Goal: Task Accomplishment & Management: Manage account settings

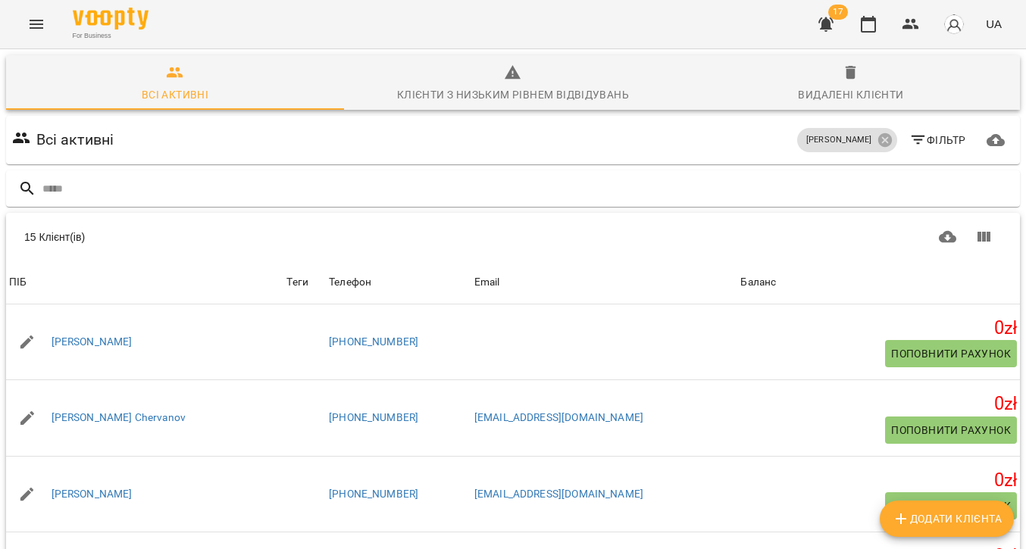
click at [52, 30] on button "Menu" at bounding box center [36, 24] width 36 height 36
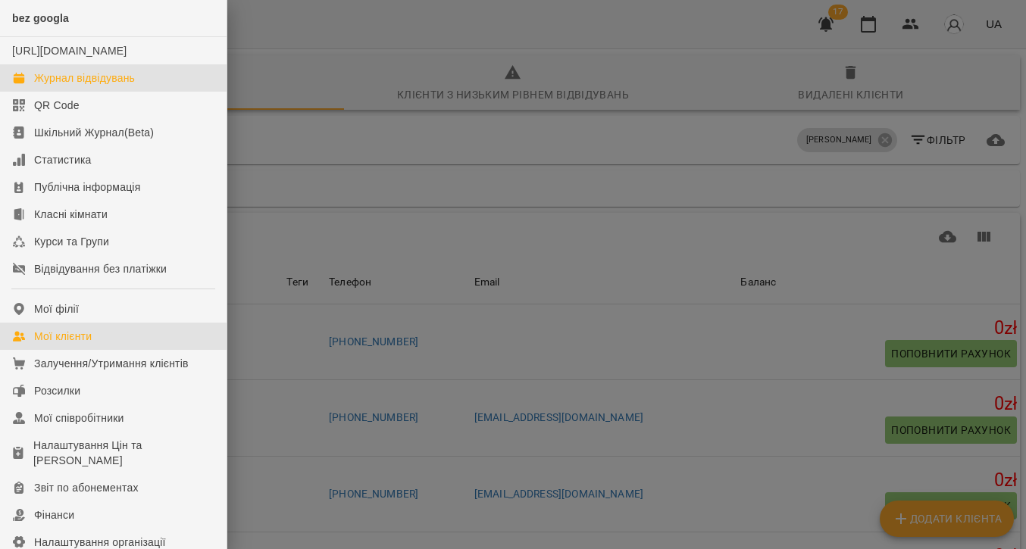
drag, startPoint x: 42, startPoint y: 86, endPoint x: 299, endPoint y: 134, distance: 261.4
click at [42, 86] on div "Журнал відвідувань" at bounding box center [84, 77] width 101 height 15
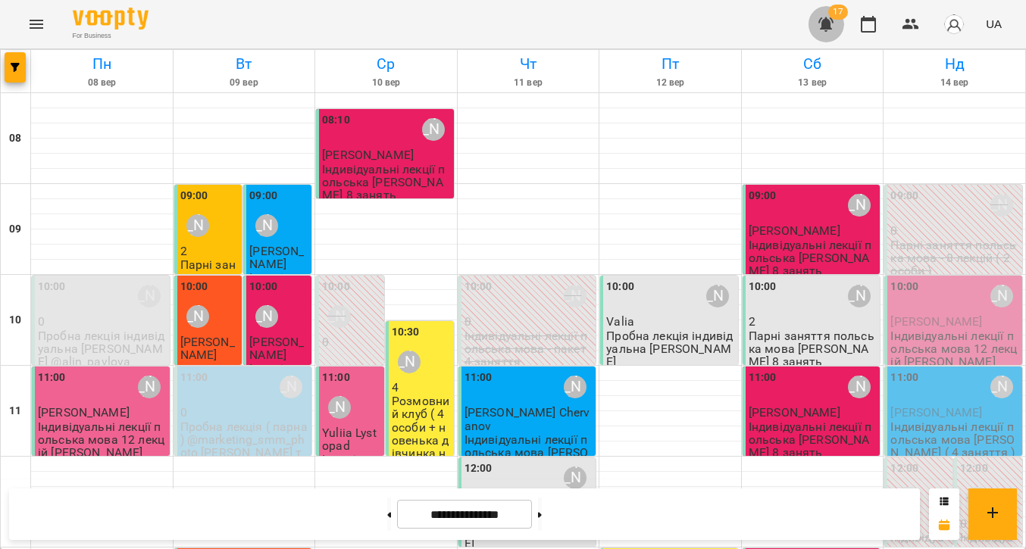
click at [834, 23] on icon "button" at bounding box center [825, 24] width 15 height 14
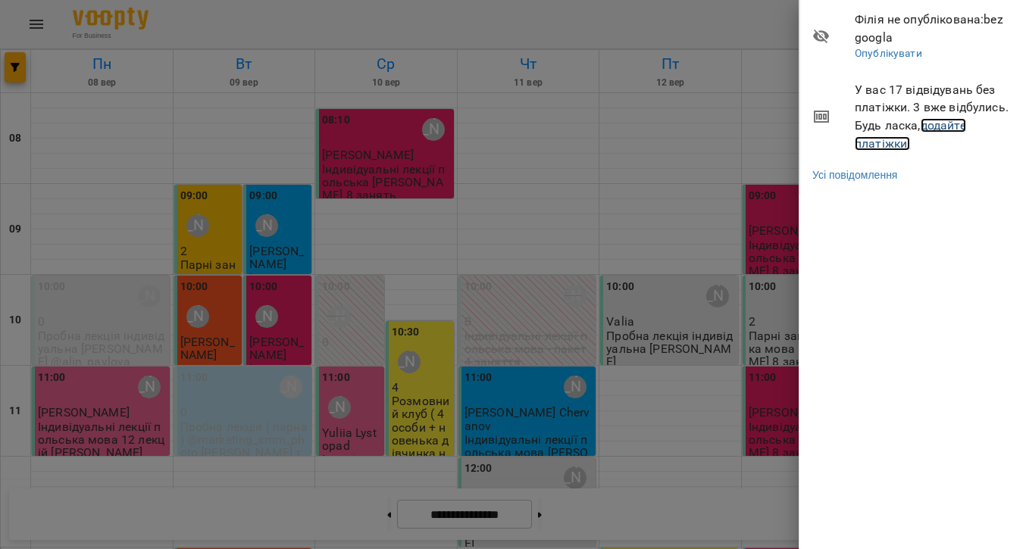
click at [938, 130] on link "додайте платіжки!" at bounding box center [910, 134] width 111 height 33
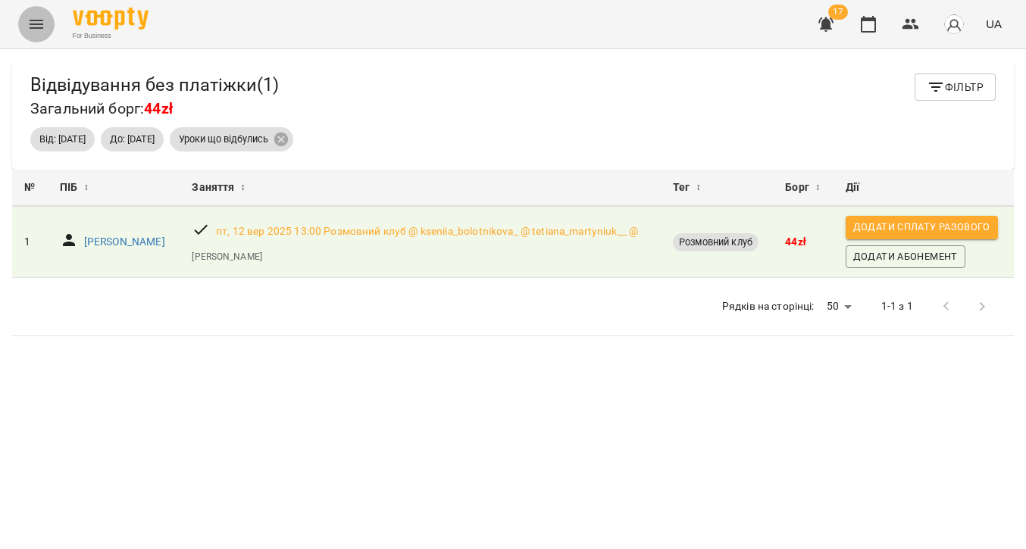
click at [42, 24] on icon "Menu" at bounding box center [37, 24] width 14 height 9
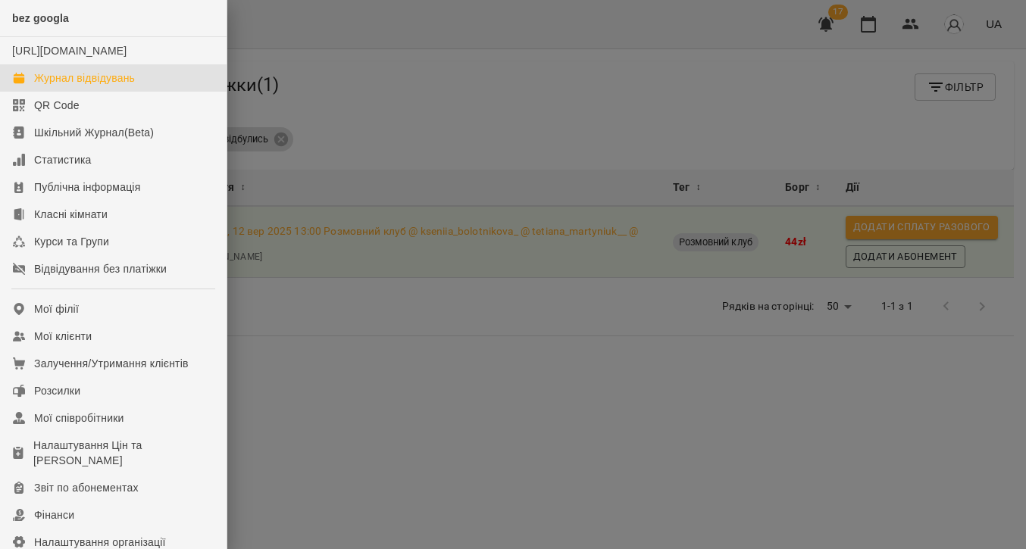
drag, startPoint x: 89, startPoint y: 90, endPoint x: 361, endPoint y: 74, distance: 273.3
click at [89, 86] on div "Журнал відвідувань" at bounding box center [84, 77] width 101 height 15
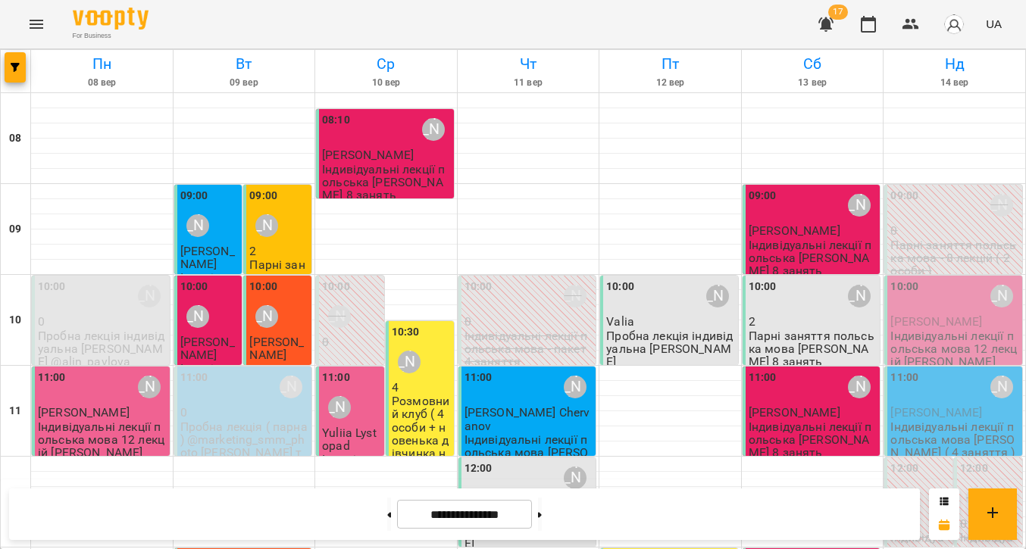
click at [931, 309] on div "10:00 [PERSON_NAME]" at bounding box center [954, 296] width 129 height 35
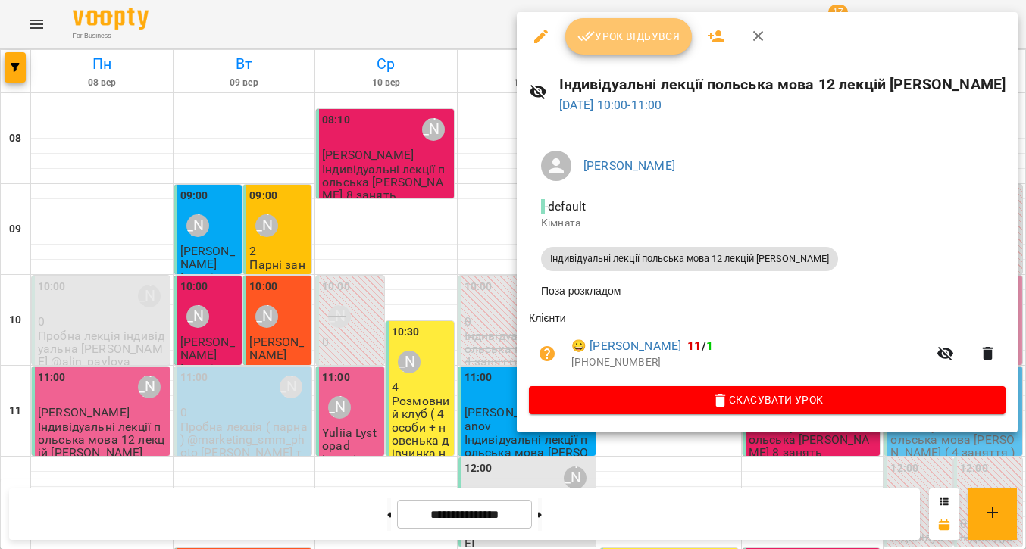
drag, startPoint x: 652, startPoint y: 30, endPoint x: 753, endPoint y: 109, distance: 127.4
click at [652, 30] on span "Урок відбувся" at bounding box center [628, 36] width 103 height 18
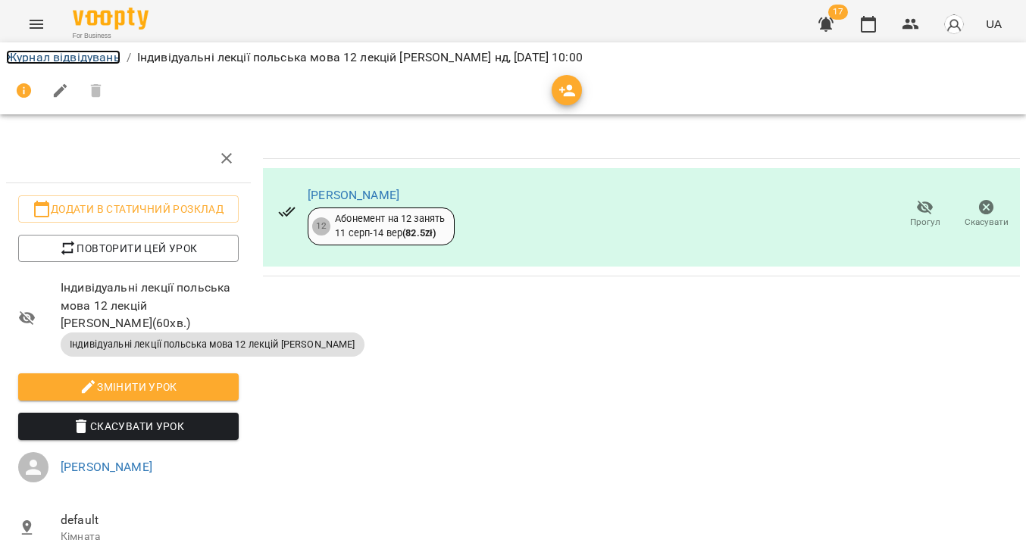
click at [14, 59] on link "Журнал відвідувань" at bounding box center [63, 57] width 114 height 14
